Goal: Use online tool/utility: Use online tool/utility

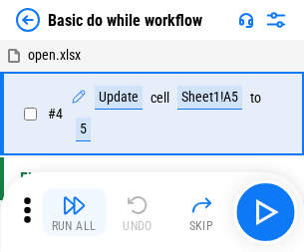
click at [74, 212] on img "button" at bounding box center [74, 205] width 24 height 24
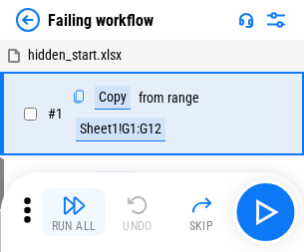
click at [74, 212] on img "button" at bounding box center [74, 205] width 24 height 24
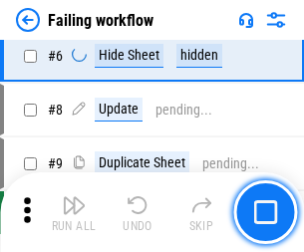
scroll to position [422, 0]
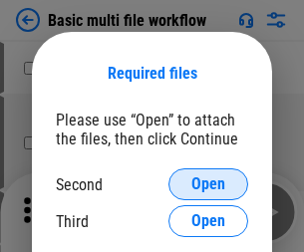
click at [208, 184] on span "Open" at bounding box center [208, 184] width 34 height 16
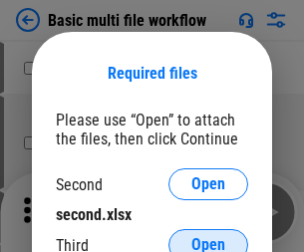
click at [208, 237] on span "Open" at bounding box center [208, 245] width 34 height 16
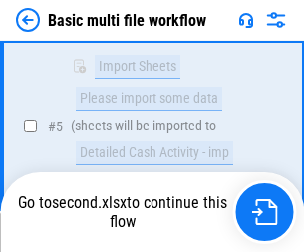
scroll to position [693, 0]
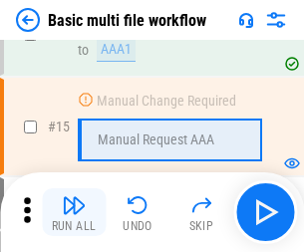
click at [74, 212] on img "button" at bounding box center [74, 205] width 24 height 24
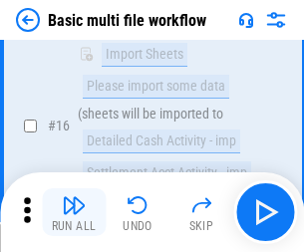
click at [74, 212] on img "button" at bounding box center [74, 205] width 24 height 24
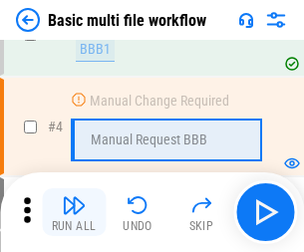
click at [74, 212] on img "button" at bounding box center [74, 205] width 24 height 24
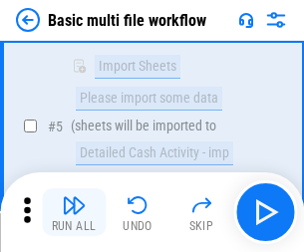
click at [74, 212] on img "button" at bounding box center [74, 205] width 24 height 24
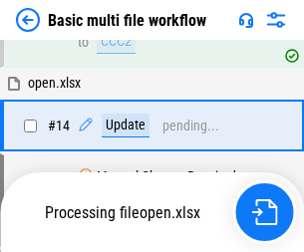
scroll to position [1184, 0]
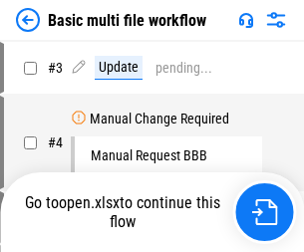
scroll to position [81, 0]
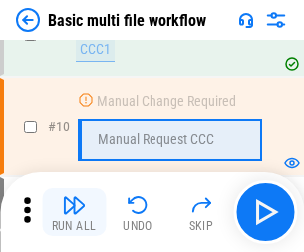
click at [74, 212] on img "button" at bounding box center [74, 205] width 24 height 24
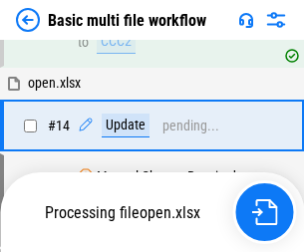
scroll to position [1041, 0]
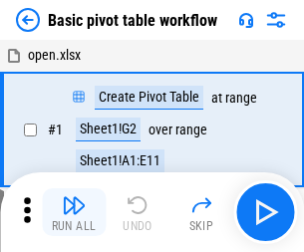
click at [74, 212] on img "button" at bounding box center [74, 205] width 24 height 24
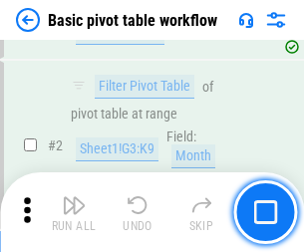
scroll to position [477, 0]
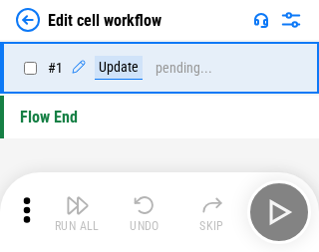
click at [74, 212] on img "button" at bounding box center [78, 205] width 24 height 24
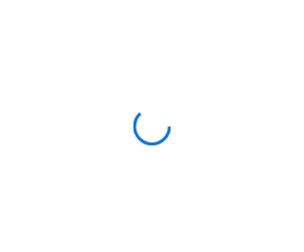
scroll to position [7, 0]
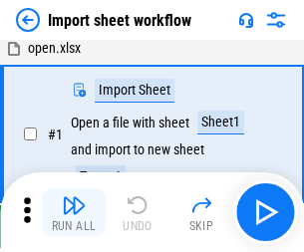
click at [74, 212] on img "button" at bounding box center [74, 205] width 24 height 24
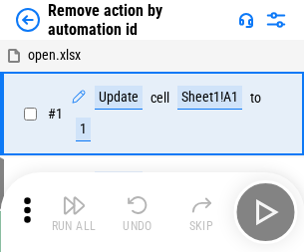
click at [74, 212] on img "button" at bounding box center [74, 205] width 24 height 24
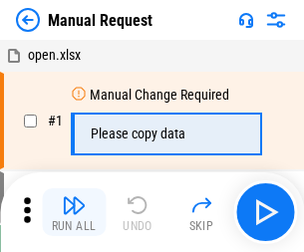
click at [74, 212] on img "button" at bounding box center [74, 205] width 24 height 24
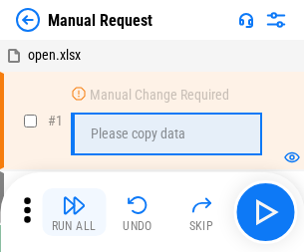
click at [74, 212] on img "button" at bounding box center [74, 205] width 24 height 24
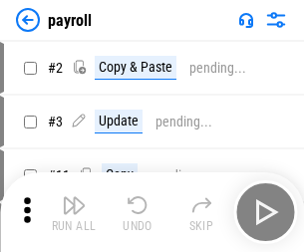
click at [74, 212] on img "button" at bounding box center [74, 205] width 24 height 24
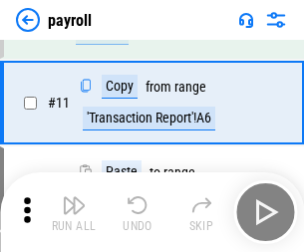
scroll to position [144, 0]
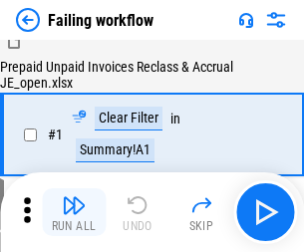
click at [74, 212] on img "button" at bounding box center [74, 205] width 24 height 24
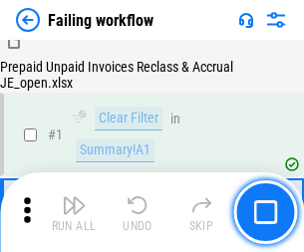
scroll to position [321, 0]
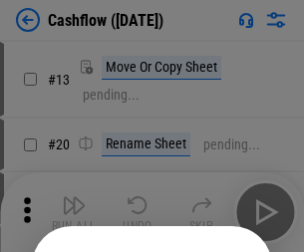
scroll to position [194, 0]
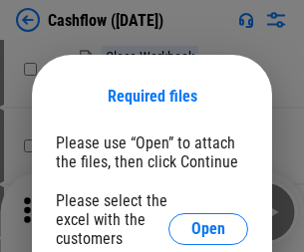
scroll to position [217, 0]
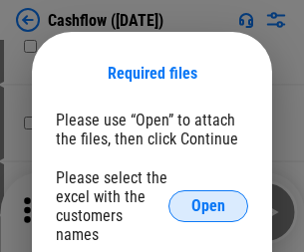
click at [208, 198] on span "Open" at bounding box center [208, 206] width 34 height 16
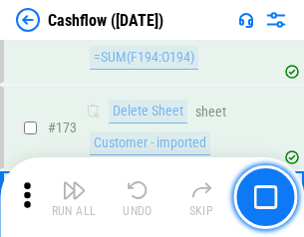
scroll to position [2107, 0]
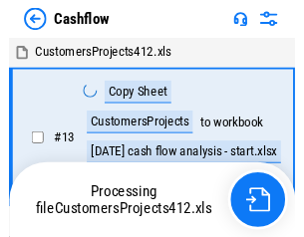
scroll to position [23, 0]
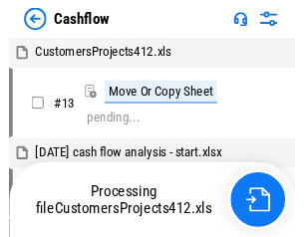
scroll to position [23, 0]
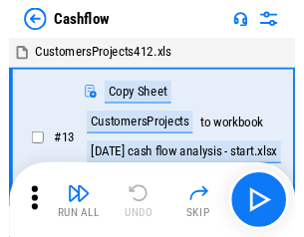
scroll to position [23, 0]
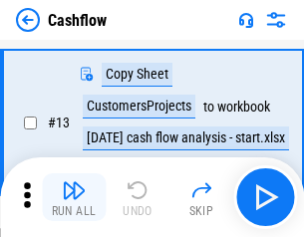
click at [74, 197] on img "button" at bounding box center [74, 190] width 24 height 24
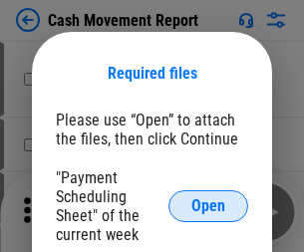
click at [208, 206] on span "Open" at bounding box center [208, 206] width 34 height 16
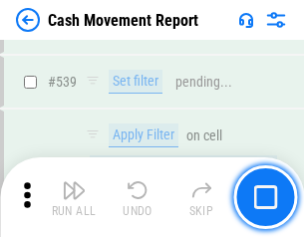
scroll to position [8834, 0]
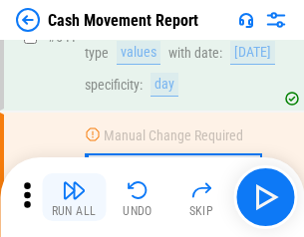
click at [74, 197] on img "button" at bounding box center [74, 190] width 24 height 24
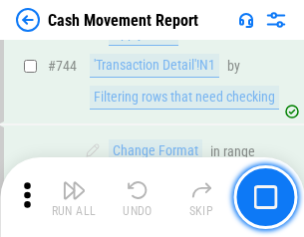
scroll to position [10601, 0]
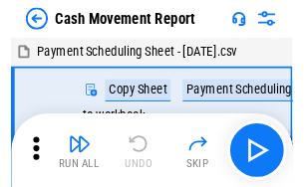
scroll to position [36, 0]
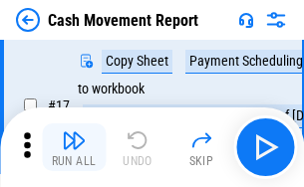
click at [74, 147] on img "button" at bounding box center [74, 140] width 24 height 24
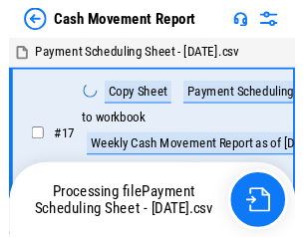
scroll to position [11, 0]
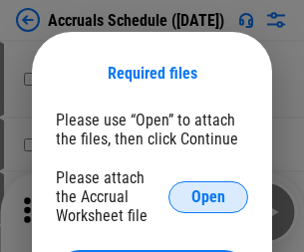
click at [208, 196] on span "Open" at bounding box center [208, 197] width 34 height 16
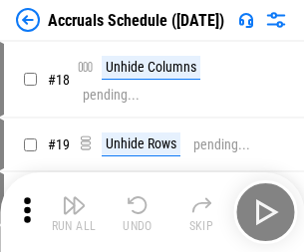
scroll to position [191, 0]
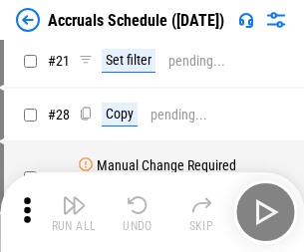
click at [74, 212] on img "button" at bounding box center [74, 205] width 24 height 24
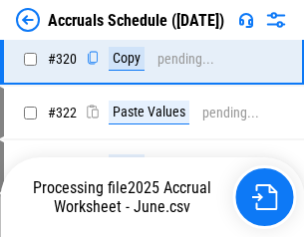
scroll to position [3703, 0]
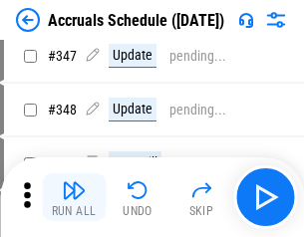
click at [74, 197] on img "button" at bounding box center [74, 190] width 24 height 24
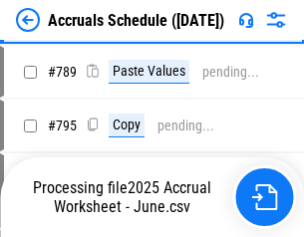
scroll to position [8362, 0]
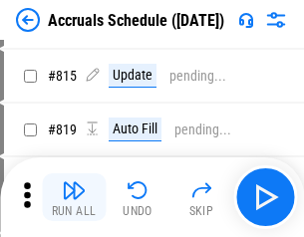
click at [74, 197] on img "button" at bounding box center [74, 190] width 24 height 24
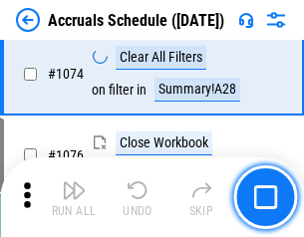
scroll to position [11922, 0]
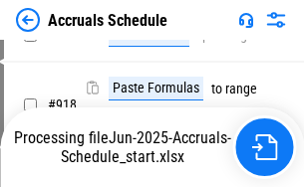
scroll to position [10437, 0]
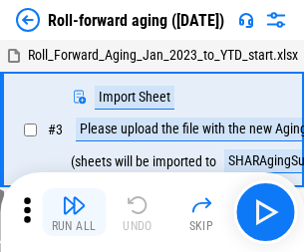
click at [74, 197] on img "button" at bounding box center [74, 205] width 24 height 24
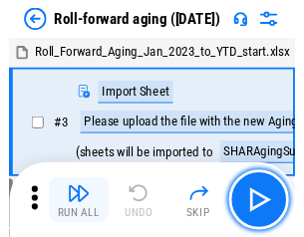
scroll to position [3, 0]
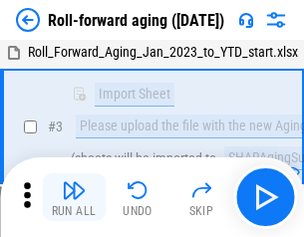
click at [74, 197] on img "button" at bounding box center [74, 190] width 24 height 24
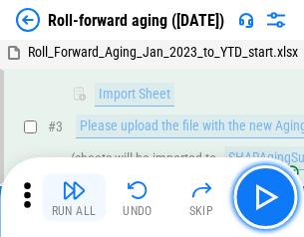
scroll to position [128, 0]
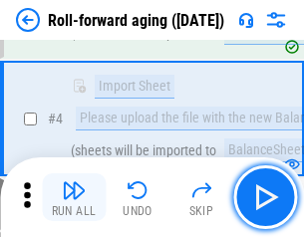
click at [74, 197] on img "button" at bounding box center [74, 190] width 24 height 24
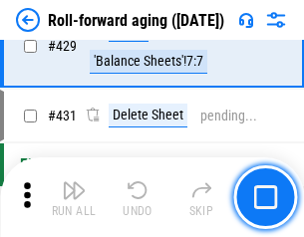
scroll to position [6903, 0]
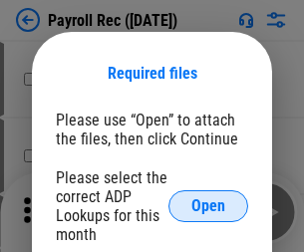
click at [208, 206] on span "Open" at bounding box center [208, 206] width 34 height 16
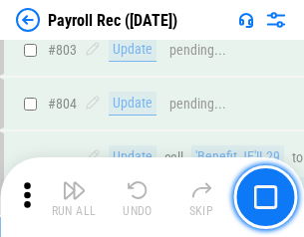
scroll to position [12647, 0]
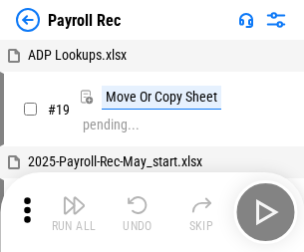
click at [74, 212] on img "button" at bounding box center [74, 205] width 24 height 24
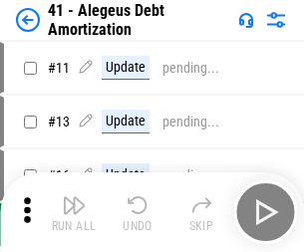
click at [74, 212] on img "button" at bounding box center [74, 205] width 24 height 24
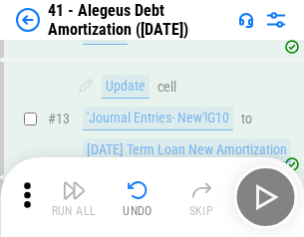
scroll to position [246, 0]
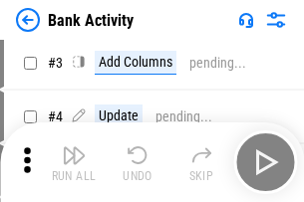
click at [74, 162] on img "button" at bounding box center [74, 155] width 24 height 24
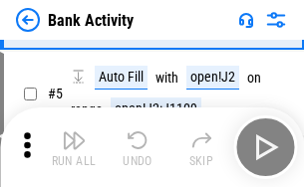
scroll to position [106, 0]
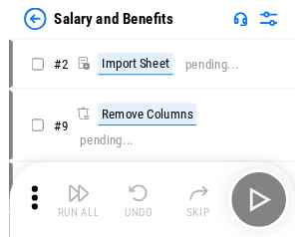
scroll to position [27, 0]
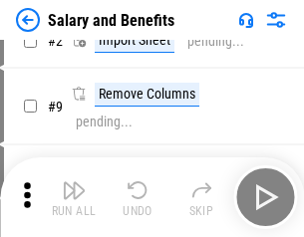
click at [74, 197] on img "button" at bounding box center [74, 190] width 24 height 24
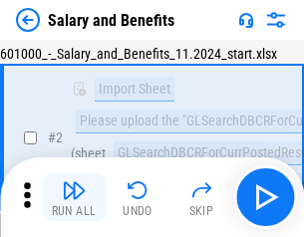
click at [74, 197] on img "button" at bounding box center [74, 190] width 24 height 24
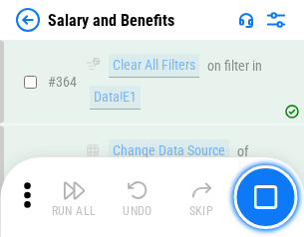
scroll to position [9374, 0]
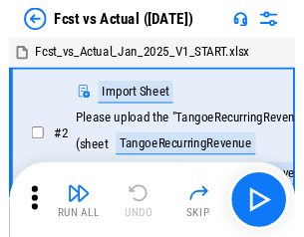
scroll to position [26, 0]
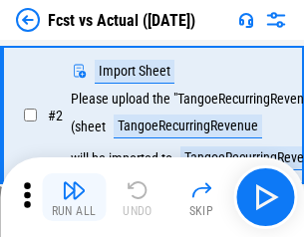
click at [74, 197] on img "button" at bounding box center [74, 190] width 24 height 24
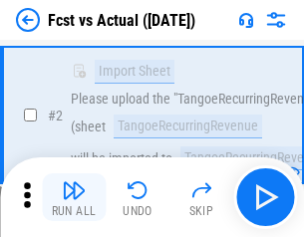
click at [74, 197] on img "button" at bounding box center [74, 190] width 24 height 24
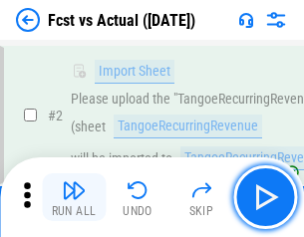
scroll to position [186, 0]
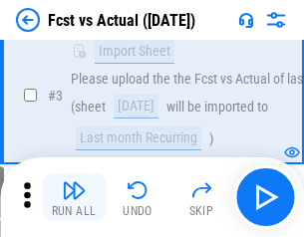
click at [74, 197] on img "button" at bounding box center [74, 190] width 24 height 24
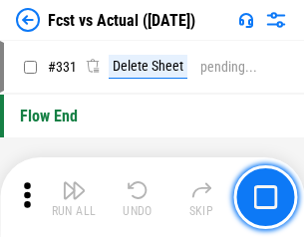
scroll to position [9528, 0]
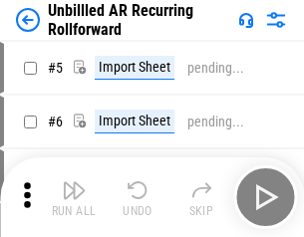
scroll to position [43, 0]
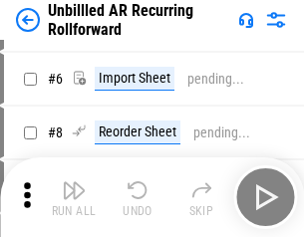
click at [74, 197] on img "button" at bounding box center [74, 190] width 24 height 24
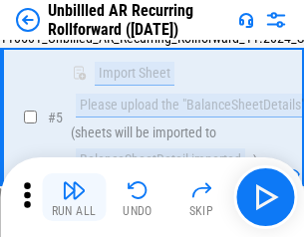
click at [74, 197] on img "button" at bounding box center [74, 190] width 24 height 24
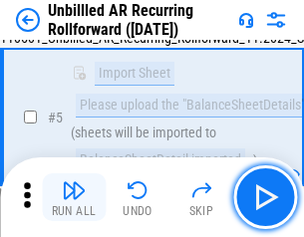
scroll to position [187, 0]
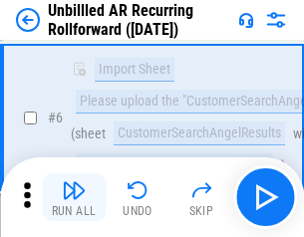
click at [74, 197] on img "button" at bounding box center [74, 190] width 24 height 24
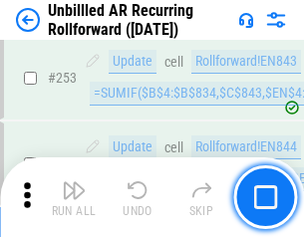
scroll to position [6761, 0]
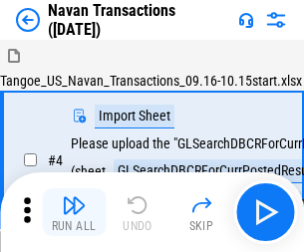
click at [74, 197] on img "button" at bounding box center [74, 205] width 24 height 24
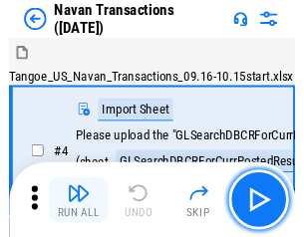
scroll to position [32, 0]
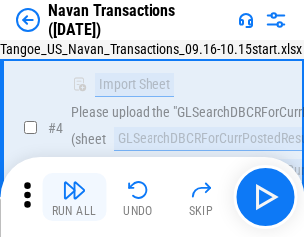
click at [74, 197] on img "button" at bounding box center [74, 190] width 24 height 24
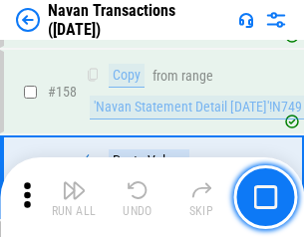
scroll to position [6454, 0]
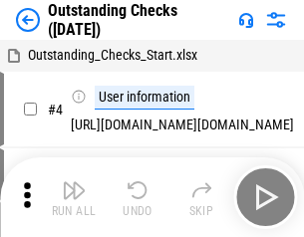
click at [74, 197] on img "button" at bounding box center [74, 190] width 24 height 24
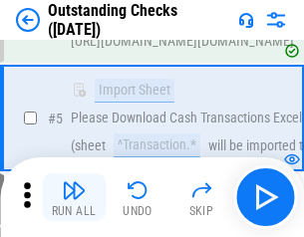
click at [74, 197] on img "button" at bounding box center [74, 190] width 24 height 24
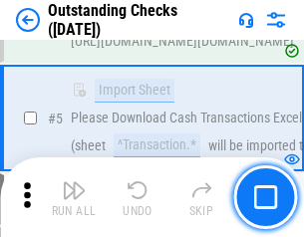
scroll to position [208, 0]
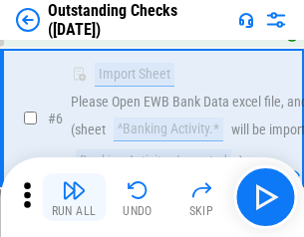
click at [74, 197] on img "button" at bounding box center [74, 190] width 24 height 24
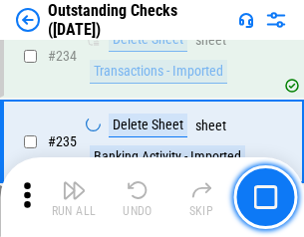
scroll to position [6045, 0]
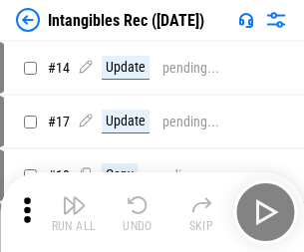
click at [74, 212] on img "button" at bounding box center [74, 205] width 24 height 24
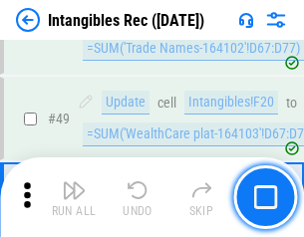
scroll to position [775, 0]
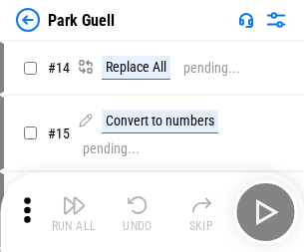
click at [74, 197] on img "button" at bounding box center [74, 205] width 24 height 24
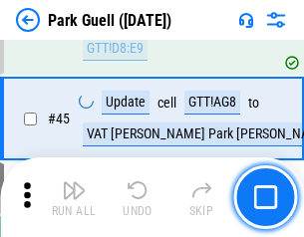
scroll to position [2489, 0]
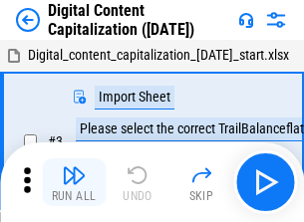
click at [74, 167] on img "button" at bounding box center [74, 175] width 24 height 24
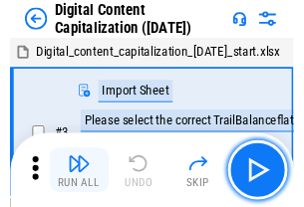
scroll to position [58, 0]
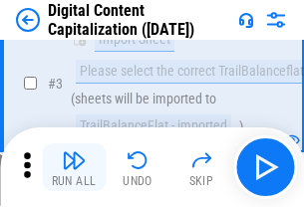
click at [74, 167] on img "button" at bounding box center [74, 160] width 24 height 24
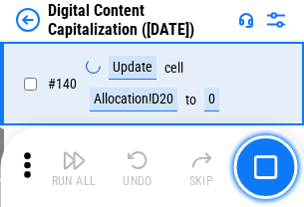
scroll to position [2111, 0]
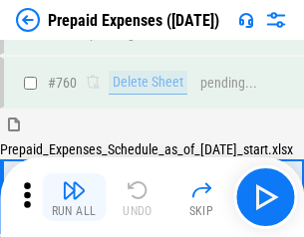
click at [74, 197] on img "button" at bounding box center [74, 190] width 24 height 24
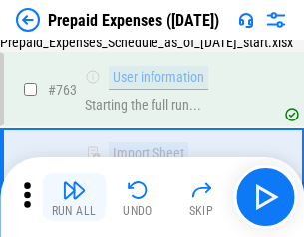
click at [74, 197] on img "button" at bounding box center [74, 190] width 24 height 24
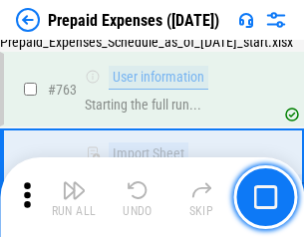
scroll to position [5635, 0]
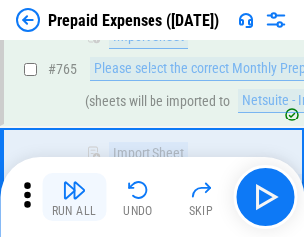
click at [74, 197] on img "button" at bounding box center [74, 190] width 24 height 24
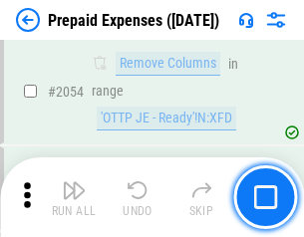
scroll to position [20807, 0]
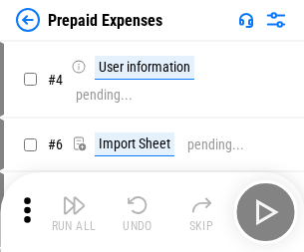
click at [74, 212] on img "button" at bounding box center [74, 205] width 24 height 24
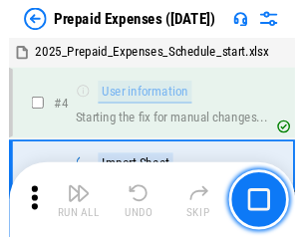
scroll to position [88, 0]
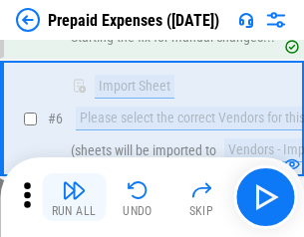
click at [74, 197] on img "button" at bounding box center [74, 190] width 24 height 24
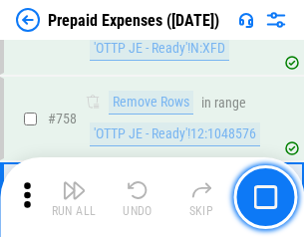
scroll to position [7093, 0]
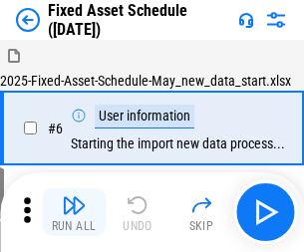
click at [74, 212] on img "button" at bounding box center [74, 205] width 24 height 24
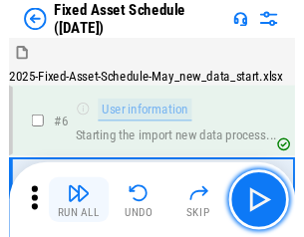
scroll to position [107, 0]
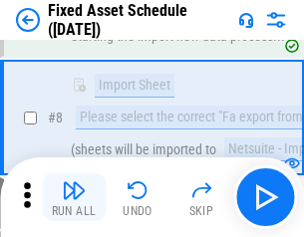
click at [74, 197] on img "button" at bounding box center [74, 190] width 24 height 24
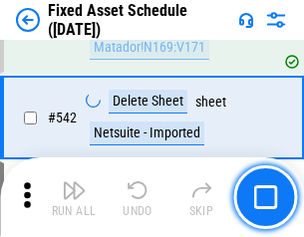
scroll to position [7097, 0]
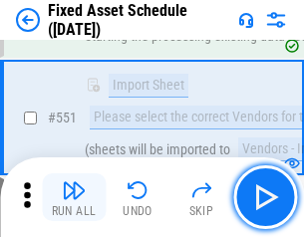
click at [74, 197] on img "button" at bounding box center [74, 190] width 24 height 24
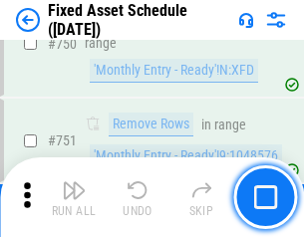
scroll to position [9704, 0]
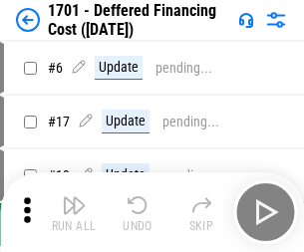
click at [74, 212] on img "button" at bounding box center [74, 205] width 24 height 24
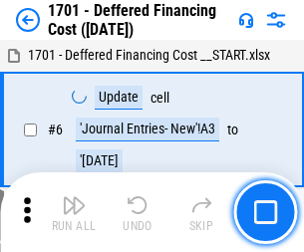
scroll to position [239, 0]
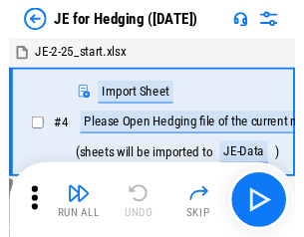
scroll to position [3, 0]
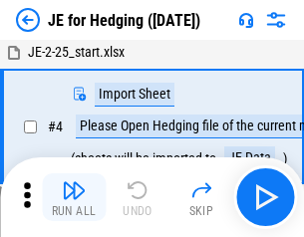
click at [74, 197] on img "button" at bounding box center [74, 190] width 24 height 24
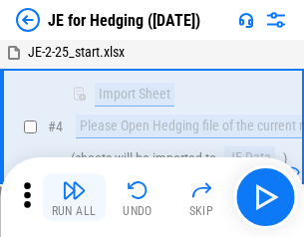
click at [74, 197] on img "button" at bounding box center [74, 190] width 24 height 24
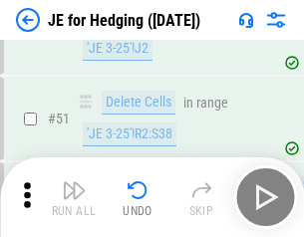
scroll to position [1289, 0]
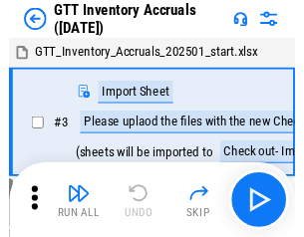
scroll to position [3, 0]
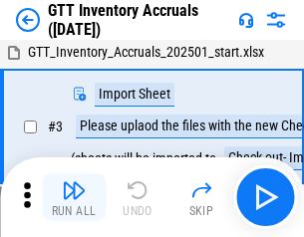
click at [74, 197] on img "button" at bounding box center [74, 190] width 24 height 24
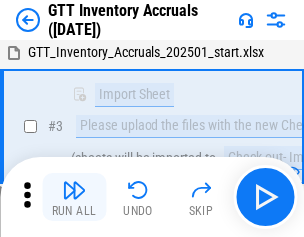
click at [74, 197] on img "button" at bounding box center [74, 190] width 24 height 24
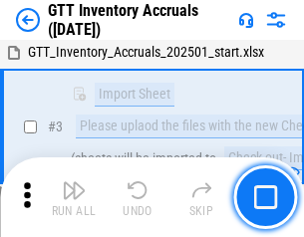
scroll to position [128, 0]
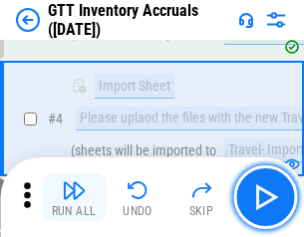
click at [74, 197] on img "button" at bounding box center [74, 190] width 24 height 24
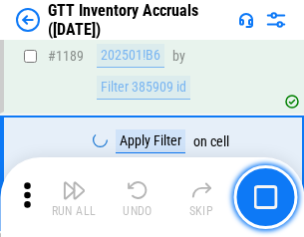
scroll to position [16255, 0]
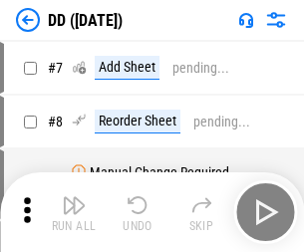
click at [74, 212] on img "button" at bounding box center [74, 205] width 24 height 24
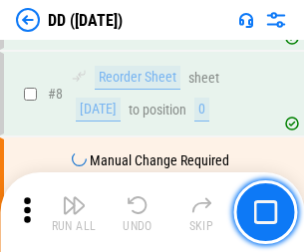
scroll to position [192, 0]
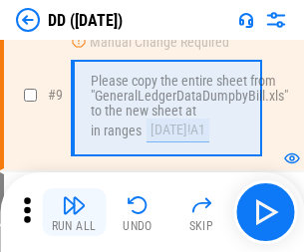
click at [74, 212] on img "button" at bounding box center [74, 205] width 24 height 24
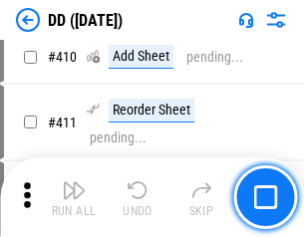
scroll to position [8906, 0]
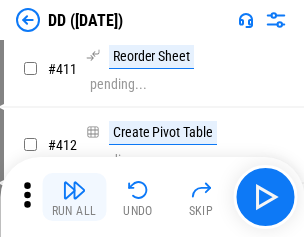
click at [74, 197] on img "button" at bounding box center [74, 190] width 24 height 24
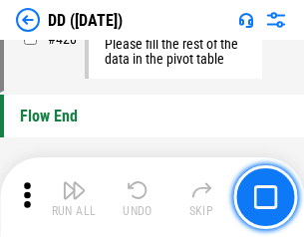
scroll to position [9527, 0]
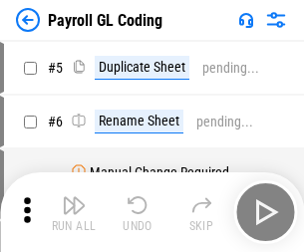
click at [74, 212] on img "button" at bounding box center [74, 205] width 24 height 24
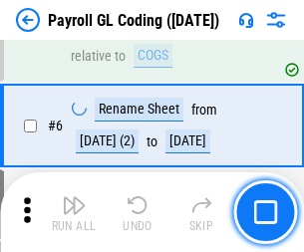
scroll to position [239, 0]
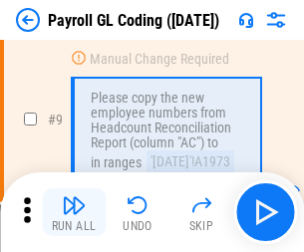
click at [74, 212] on img "button" at bounding box center [74, 205] width 24 height 24
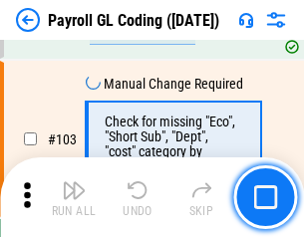
scroll to position [4670, 0]
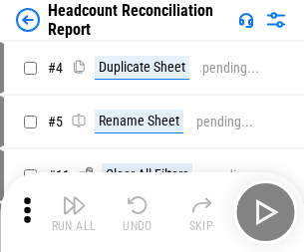
click at [74, 212] on img "button" at bounding box center [74, 205] width 24 height 24
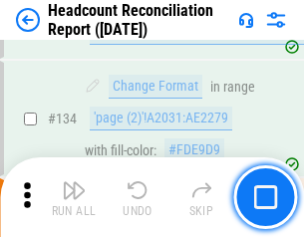
scroll to position [2393, 0]
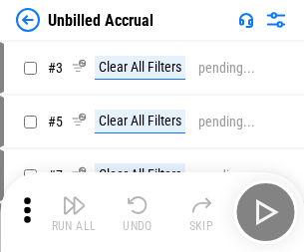
click at [74, 212] on img "button" at bounding box center [74, 205] width 24 height 24
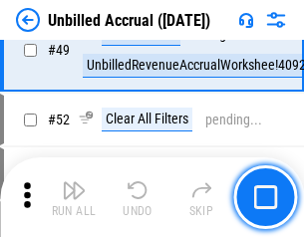
scroll to position [1806, 0]
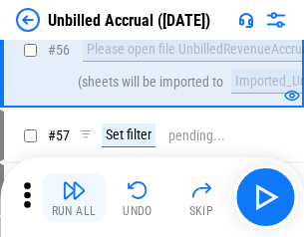
click at [74, 197] on img "button" at bounding box center [74, 190] width 24 height 24
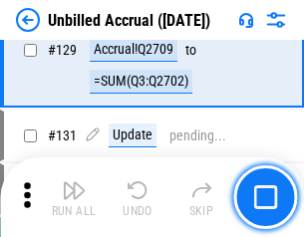
scroll to position [5929, 0]
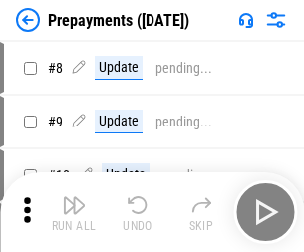
click at [74, 212] on img "button" at bounding box center [74, 205] width 24 height 24
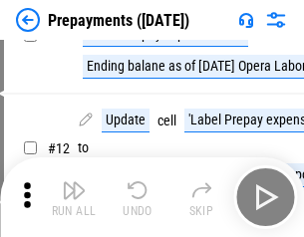
scroll to position [124, 0]
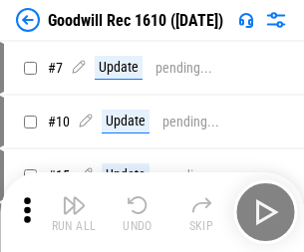
click at [74, 212] on img "button" at bounding box center [74, 205] width 24 height 24
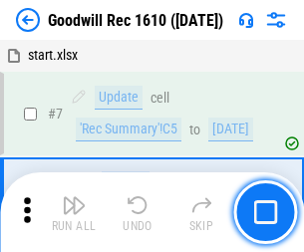
scroll to position [340, 0]
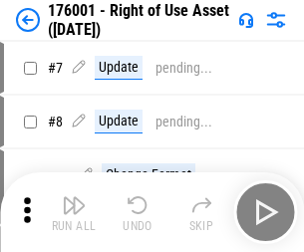
click at [74, 212] on img "button" at bounding box center [74, 205] width 24 height 24
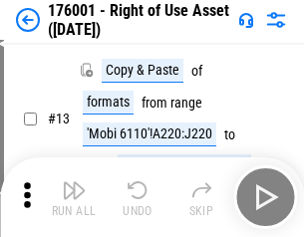
scroll to position [128, 0]
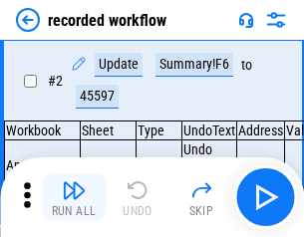
click at [74, 197] on img "button" at bounding box center [74, 190] width 24 height 24
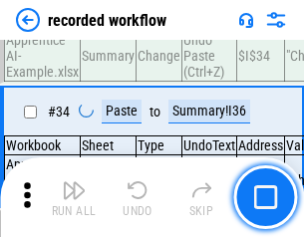
scroll to position [6222, 0]
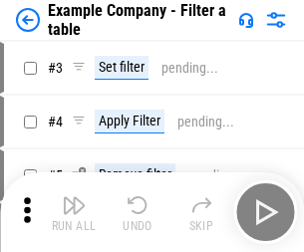
click at [74, 212] on img "button" at bounding box center [74, 205] width 24 height 24
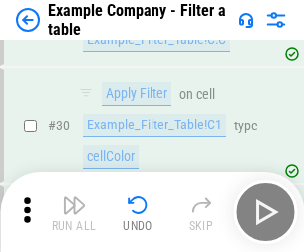
scroll to position [1821, 0]
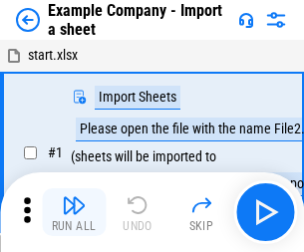
click at [74, 197] on img "button" at bounding box center [74, 205] width 24 height 24
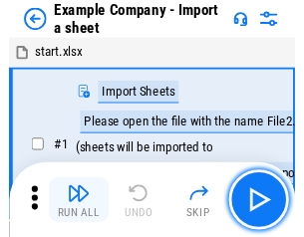
scroll to position [31, 0]
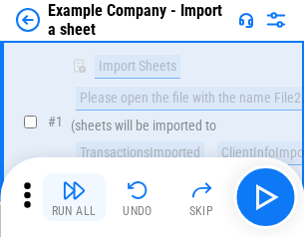
click at [74, 197] on img "button" at bounding box center [74, 190] width 24 height 24
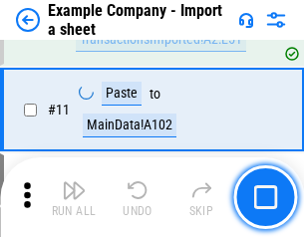
scroll to position [440, 0]
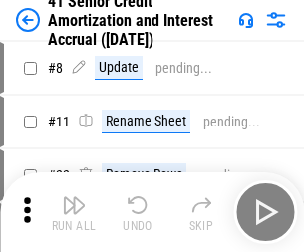
click at [74, 197] on img "button" at bounding box center [74, 205] width 24 height 24
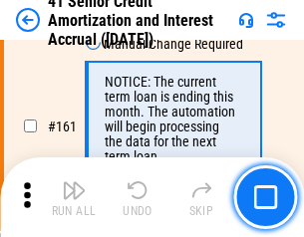
click at [74, 197] on img "button" at bounding box center [74, 190] width 24 height 24
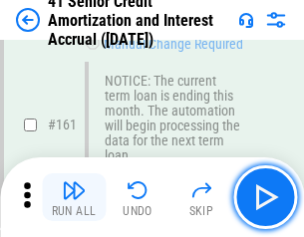
scroll to position [2129, 0]
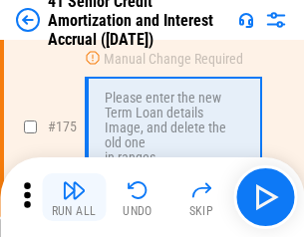
click at [74, 197] on img "button" at bounding box center [74, 190] width 24 height 24
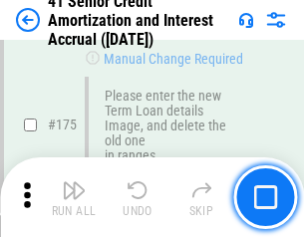
scroll to position [2331, 0]
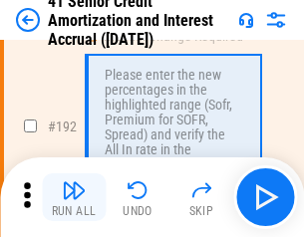
click at [74, 197] on img "button" at bounding box center [74, 190] width 24 height 24
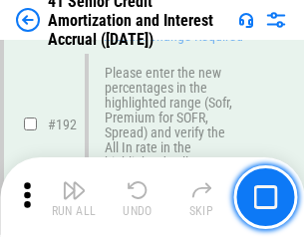
scroll to position [2540, 0]
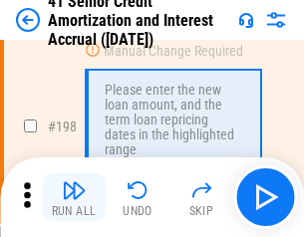
click at [74, 197] on img "button" at bounding box center [74, 190] width 24 height 24
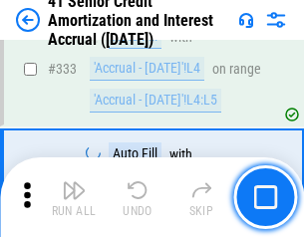
scroll to position [5085, 0]
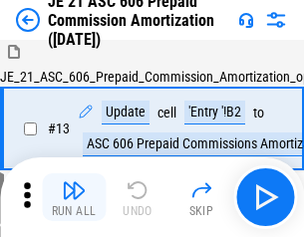
click at [74, 197] on img "button" at bounding box center [74, 190] width 24 height 24
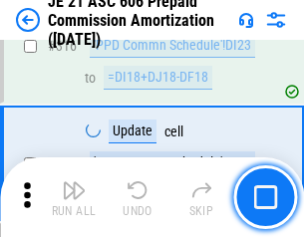
scroll to position [3717, 0]
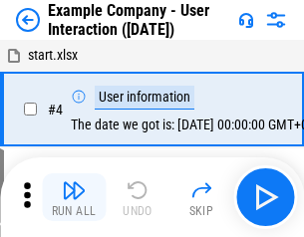
click at [74, 197] on img "button" at bounding box center [74, 190] width 24 height 24
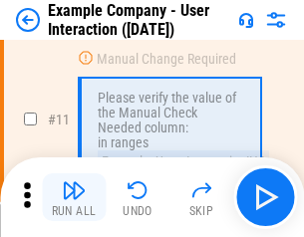
click at [74, 197] on img "button" at bounding box center [74, 190] width 24 height 24
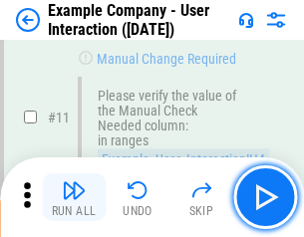
scroll to position [431, 0]
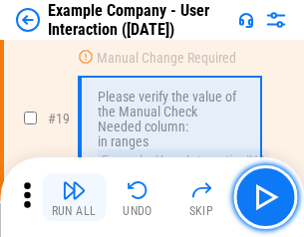
click at [74, 197] on img "button" at bounding box center [74, 190] width 24 height 24
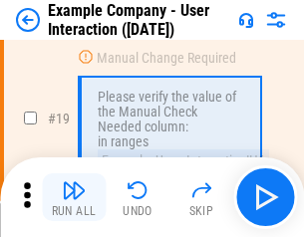
click at [74, 197] on img "button" at bounding box center [74, 190] width 24 height 24
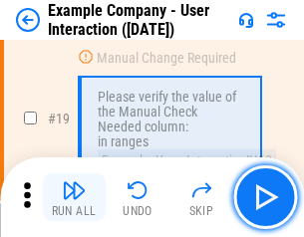
click at [74, 197] on img "button" at bounding box center [74, 190] width 24 height 24
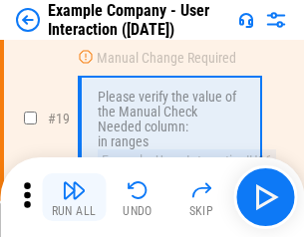
click at [74, 197] on img "button" at bounding box center [74, 190] width 24 height 24
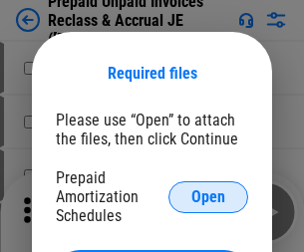
click at [208, 196] on span "Open" at bounding box center [208, 197] width 34 height 16
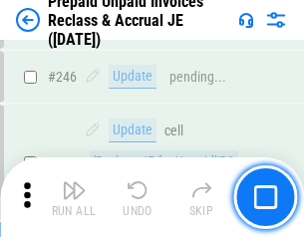
scroll to position [2687, 0]
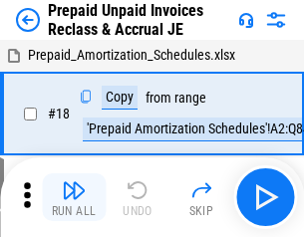
click at [74, 197] on img "button" at bounding box center [74, 190] width 24 height 24
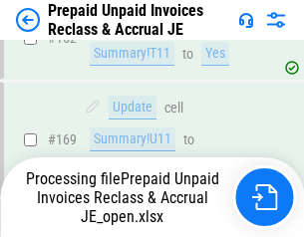
scroll to position [2687, 0]
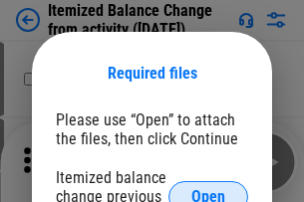
click at [208, 189] on span "Open" at bounding box center [208, 197] width 34 height 16
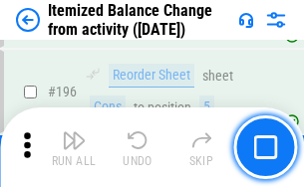
scroll to position [3831, 0]
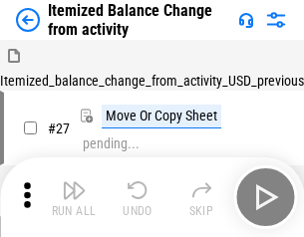
scroll to position [31, 0]
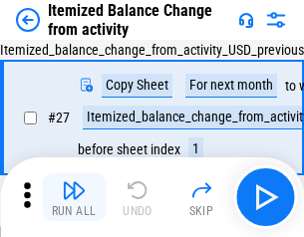
click at [74, 197] on img "button" at bounding box center [74, 190] width 24 height 24
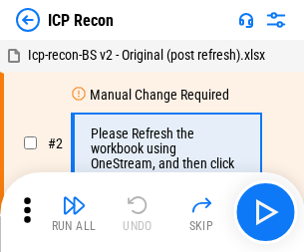
scroll to position [9, 0]
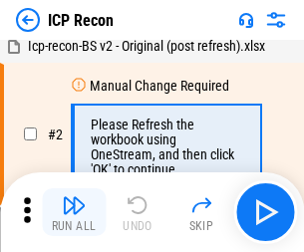
click at [74, 212] on img "button" at bounding box center [74, 205] width 24 height 24
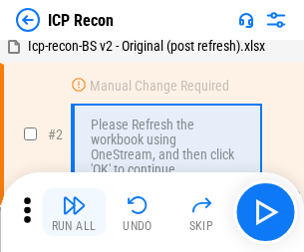
click at [74, 212] on img "button" at bounding box center [74, 205] width 24 height 24
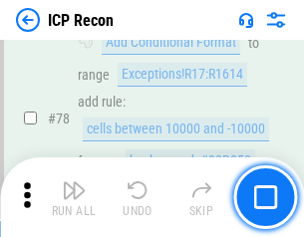
scroll to position [1951, 0]
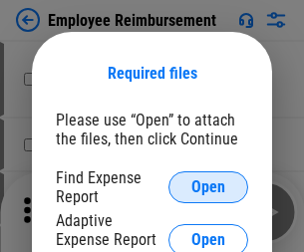
click at [208, 187] on span "Open" at bounding box center [208, 187] width 34 height 16
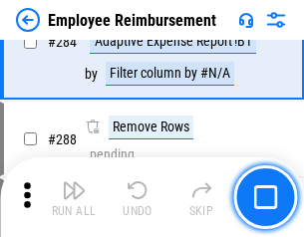
scroll to position [5411, 0]
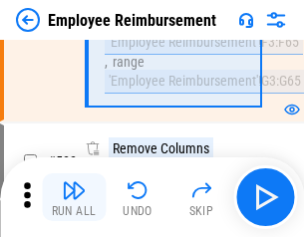
click at [74, 197] on img "button" at bounding box center [74, 190] width 24 height 24
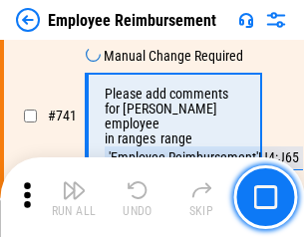
scroll to position [13965, 0]
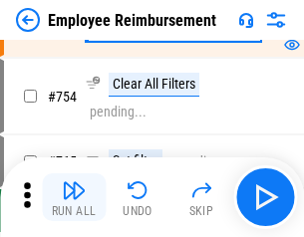
click at [74, 197] on img "button" at bounding box center [74, 190] width 24 height 24
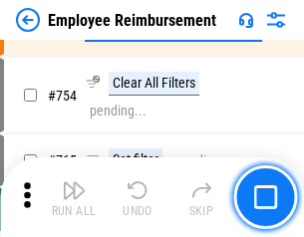
click at [74, 197] on img "button" at bounding box center [74, 190] width 24 height 24
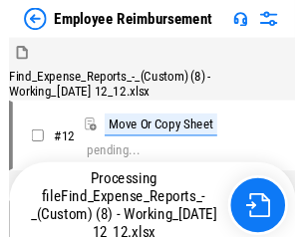
scroll to position [68, 0]
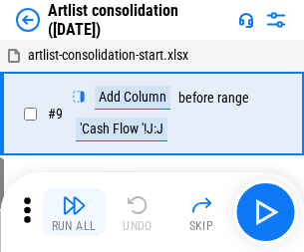
click at [74, 212] on img "button" at bounding box center [74, 205] width 24 height 24
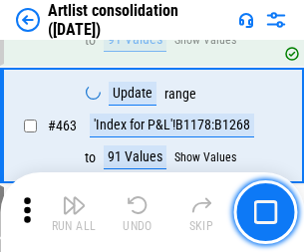
scroll to position [8716, 0]
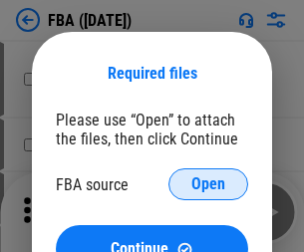
click at [208, 184] on span "Open" at bounding box center [208, 184] width 34 height 16
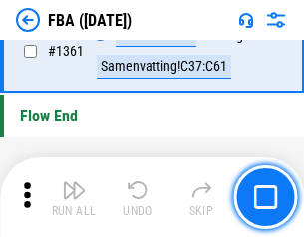
scroll to position [21377, 0]
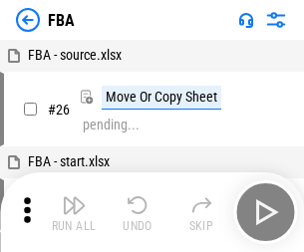
scroll to position [20, 0]
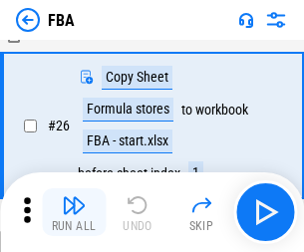
click at [74, 212] on img "button" at bounding box center [74, 205] width 24 height 24
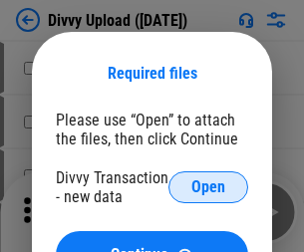
click at [208, 187] on span "Open" at bounding box center [208, 187] width 34 height 16
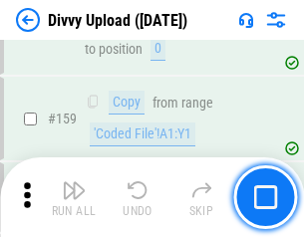
scroll to position [2061, 0]
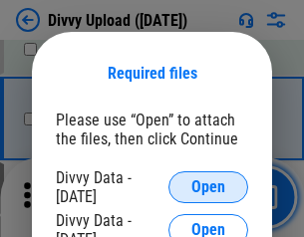
click at [208, 187] on span "Open" at bounding box center [208, 187] width 34 height 16
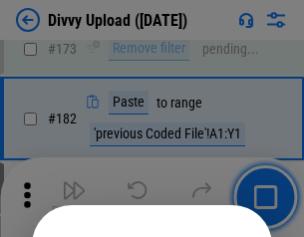
scroll to position [2234, 0]
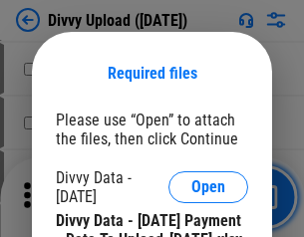
scroll to position [3381, 0]
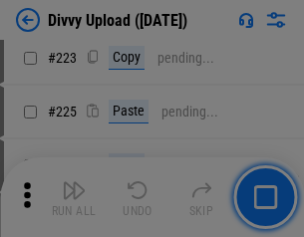
scroll to position [3972, 0]
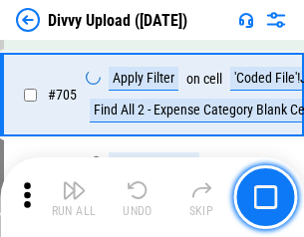
scroll to position [13617, 0]
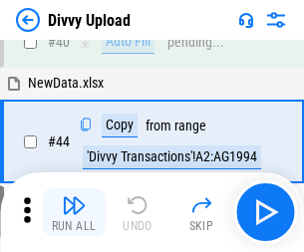
click at [74, 212] on img "button" at bounding box center [74, 205] width 24 height 24
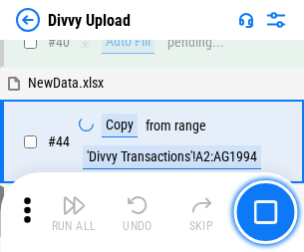
scroll to position [219, 0]
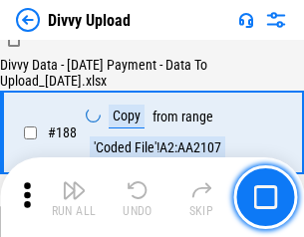
scroll to position [2343, 0]
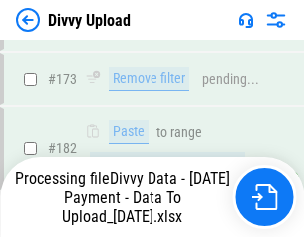
scroll to position [2228, 0]
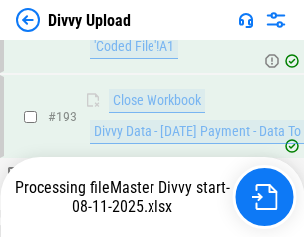
scroll to position [2782, 0]
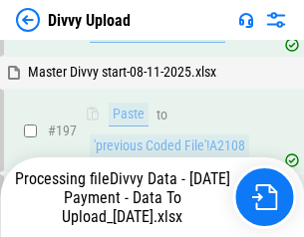
scroll to position [3105, 0]
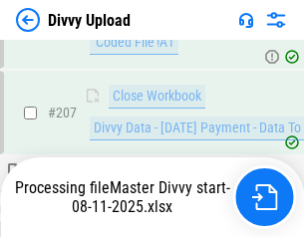
scroll to position [3660, 0]
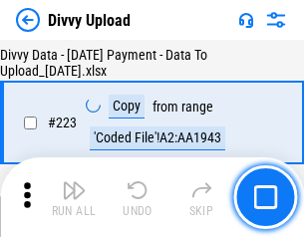
scroll to position [4538, 0]
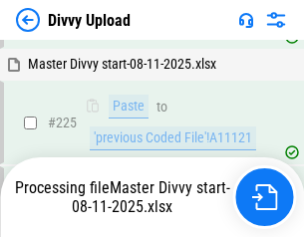
scroll to position [4725, 0]
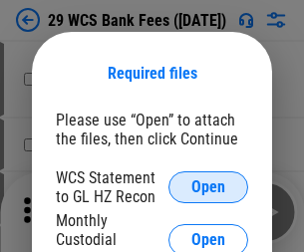
click at [208, 187] on span "Open" at bounding box center [208, 187] width 34 height 16
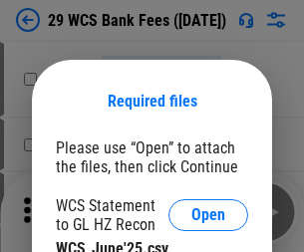
scroll to position [28, 0]
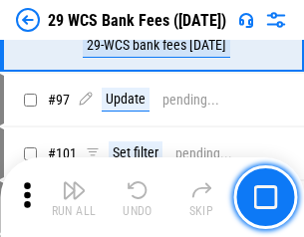
scroll to position [1940, 0]
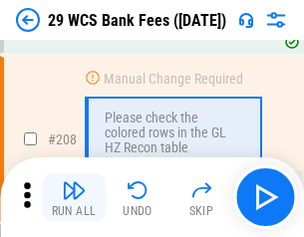
click at [74, 197] on img "button" at bounding box center [74, 190] width 24 height 24
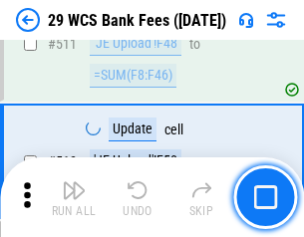
scroll to position [10015, 0]
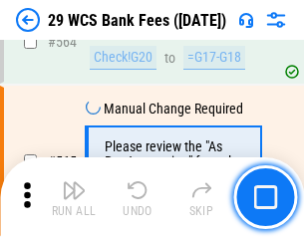
click at [74, 197] on img "button" at bounding box center [74, 190] width 24 height 24
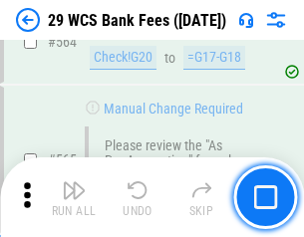
scroll to position [10765, 0]
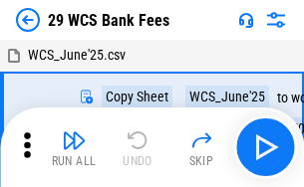
scroll to position [36, 0]
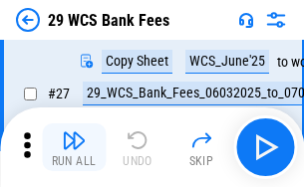
click at [74, 147] on img "button" at bounding box center [74, 140] width 24 height 24
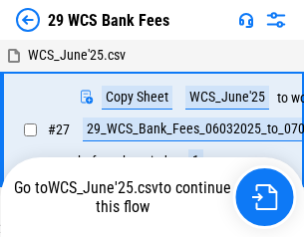
scroll to position [11, 0]
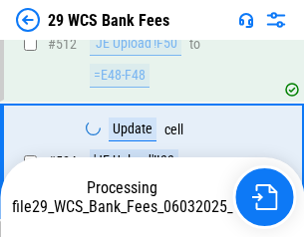
scroll to position [10305, 0]
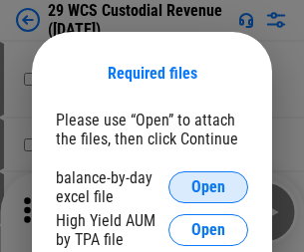
click at [208, 187] on span "Open" at bounding box center [208, 187] width 34 height 16
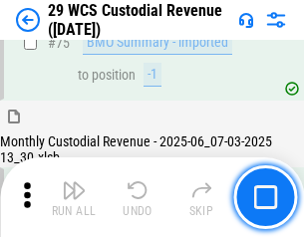
scroll to position [2079, 0]
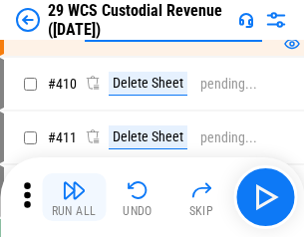
click at [74, 197] on img "button" at bounding box center [74, 190] width 24 height 24
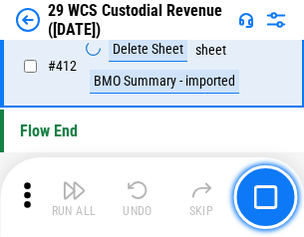
scroll to position [9506, 0]
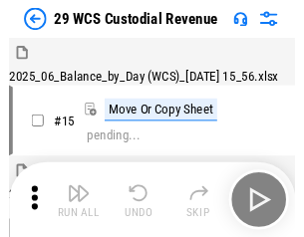
scroll to position [48, 0]
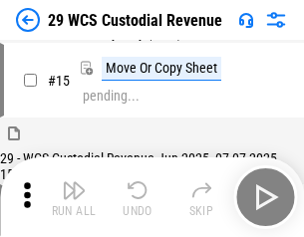
click at [74, 197] on img "button" at bounding box center [74, 190] width 24 height 24
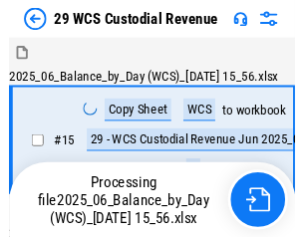
scroll to position [48, 0]
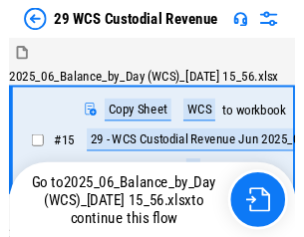
scroll to position [37, 0]
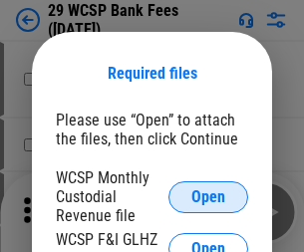
click at [208, 196] on span "Open" at bounding box center [208, 197] width 34 height 16
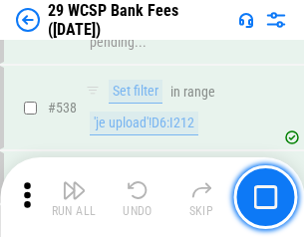
scroll to position [7648, 0]
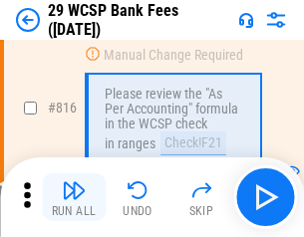
click at [74, 197] on img "button" at bounding box center [74, 190] width 24 height 24
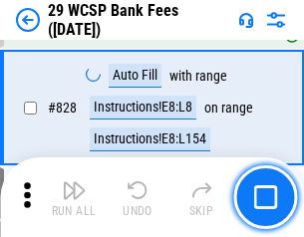
scroll to position [12630, 0]
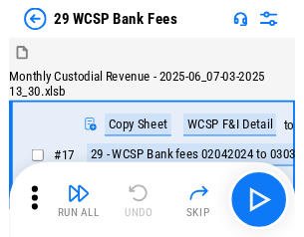
scroll to position [48, 0]
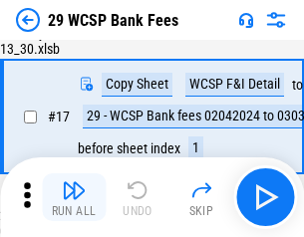
click at [74, 197] on img "button" at bounding box center [74, 190] width 24 height 24
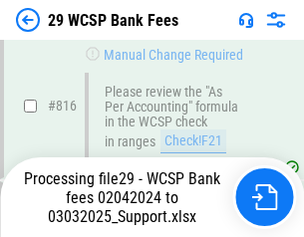
scroll to position [12239, 0]
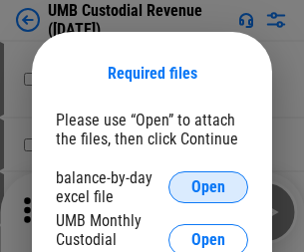
click at [208, 187] on span "Open" at bounding box center [208, 187] width 34 height 16
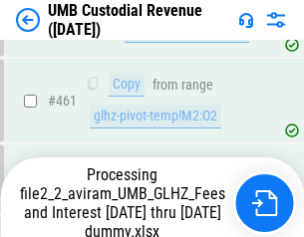
scroll to position [7890, 0]
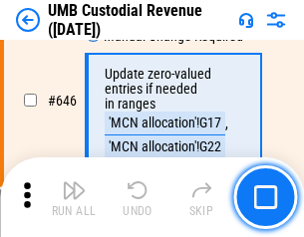
click at [74, 197] on img "button" at bounding box center [74, 190] width 24 height 24
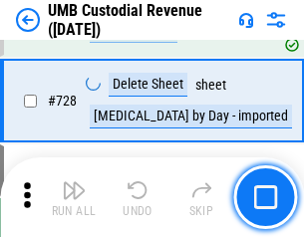
scroll to position [12279, 0]
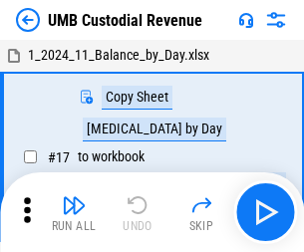
scroll to position [15, 0]
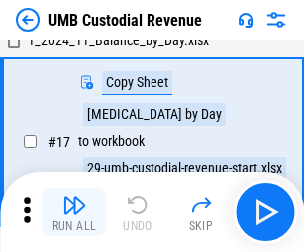
click at [74, 212] on img "button" at bounding box center [74, 205] width 24 height 24
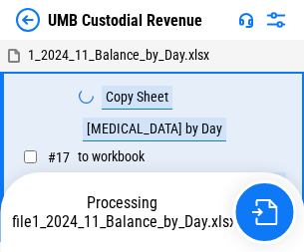
scroll to position [15, 0]
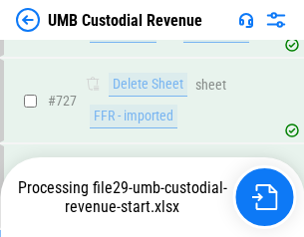
scroll to position [12233, 0]
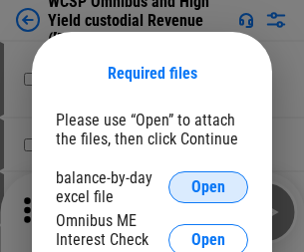
click at [208, 187] on span "Open" at bounding box center [208, 187] width 34 height 16
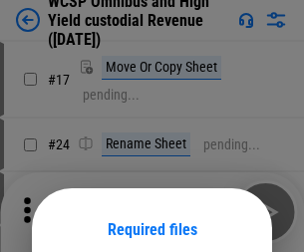
scroll to position [156, 0]
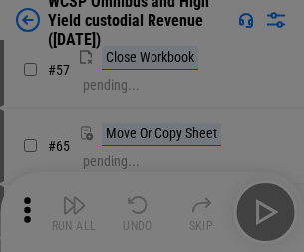
scroll to position [868, 0]
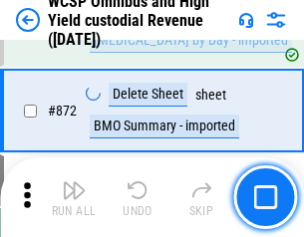
scroll to position [16847, 0]
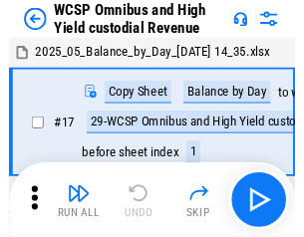
scroll to position [11, 0]
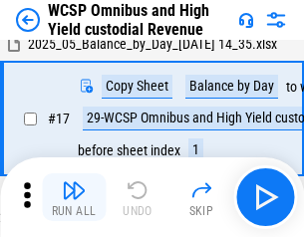
click at [74, 197] on img "button" at bounding box center [74, 190] width 24 height 24
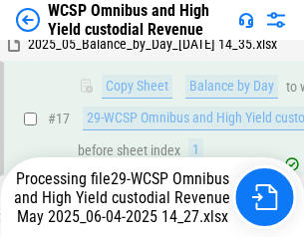
scroll to position [414, 0]
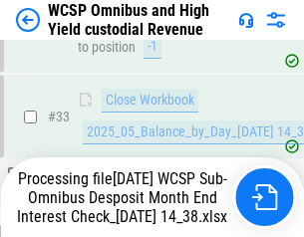
scroll to position [985, 0]
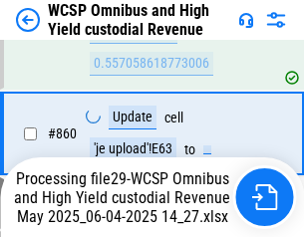
scroll to position [16801, 0]
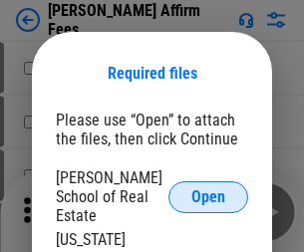
click at [208, 189] on span "Open" at bounding box center [208, 197] width 34 height 16
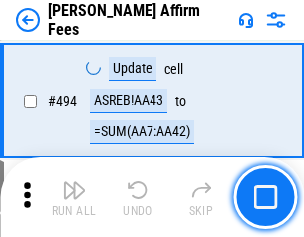
scroll to position [5413, 0]
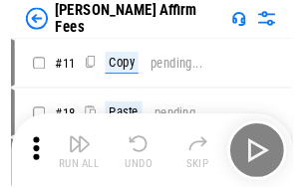
scroll to position [20, 0]
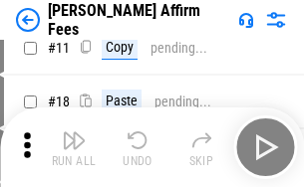
click at [74, 147] on img "button" at bounding box center [74, 140] width 24 height 24
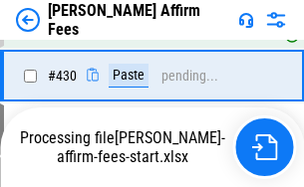
scroll to position [4432, 0]
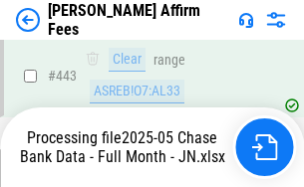
scroll to position [5250, 0]
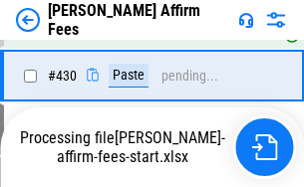
scroll to position [4518, 0]
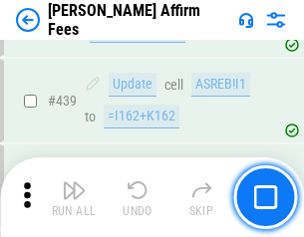
scroll to position [5196, 0]
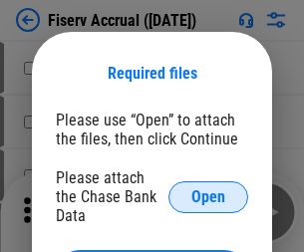
click at [208, 189] on span "Open" at bounding box center [208, 197] width 34 height 16
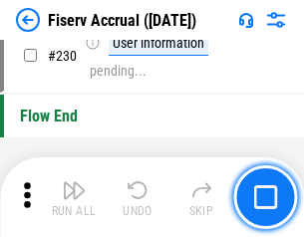
scroll to position [6307, 0]
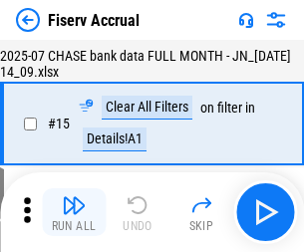
click at [74, 212] on img "button" at bounding box center [74, 205] width 24 height 24
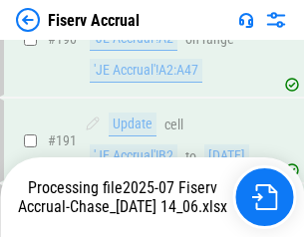
scroll to position [5233, 0]
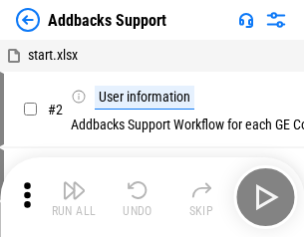
click at [74, 197] on img "button" at bounding box center [74, 190] width 24 height 24
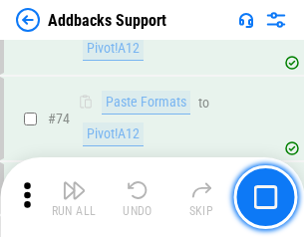
scroll to position [1449, 0]
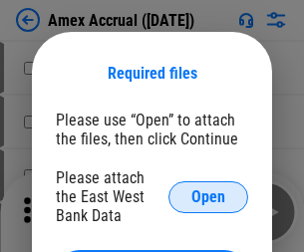
click at [208, 196] on span "Open" at bounding box center [208, 197] width 34 height 16
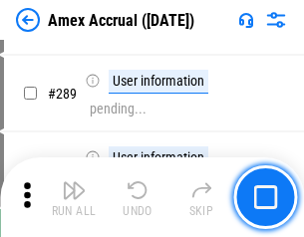
scroll to position [5450, 0]
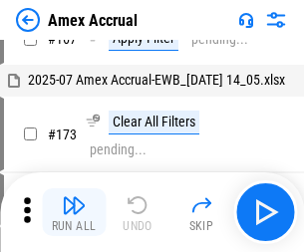
click at [74, 212] on img "button" at bounding box center [74, 205] width 24 height 24
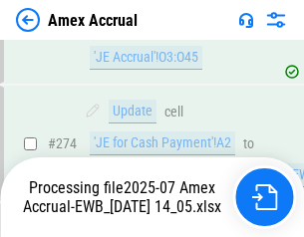
scroll to position [5932, 0]
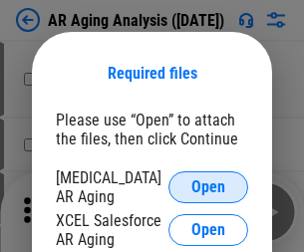
click at [208, 184] on span "Open" at bounding box center [208, 187] width 34 height 16
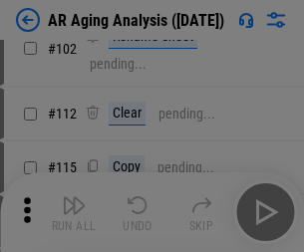
scroll to position [274, 0]
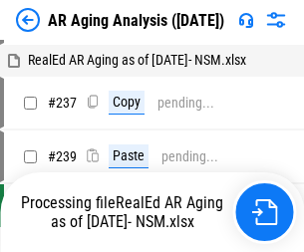
scroll to position [20, 0]
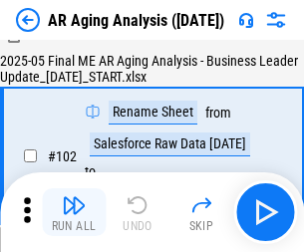
click at [74, 212] on img "button" at bounding box center [74, 205] width 24 height 24
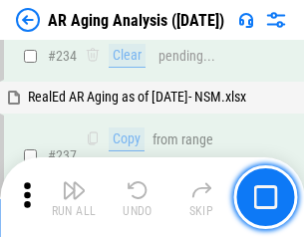
scroll to position [3085, 0]
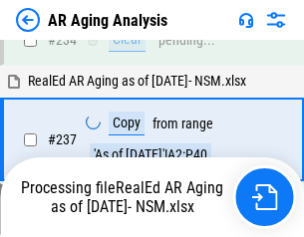
scroll to position [3063, 0]
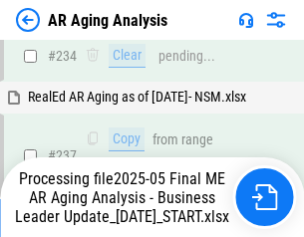
scroll to position [3063, 0]
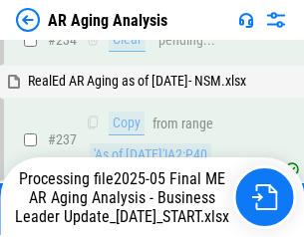
scroll to position [3063, 0]
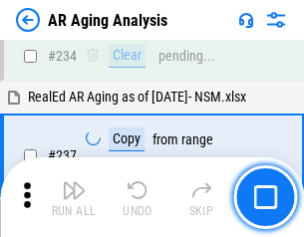
scroll to position [3063, 0]
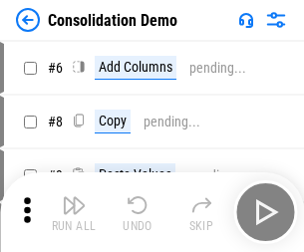
click at [74, 212] on img "button" at bounding box center [74, 205] width 24 height 24
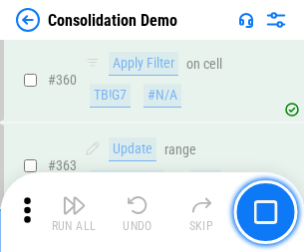
scroll to position [6672, 0]
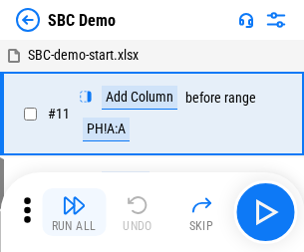
click at [74, 212] on img "button" at bounding box center [74, 205] width 24 height 24
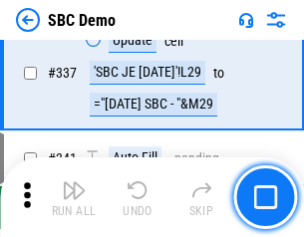
scroll to position [5236, 0]
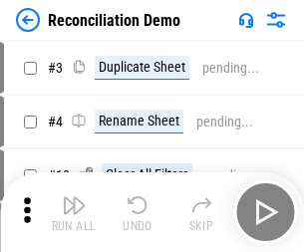
click at [74, 212] on img "button" at bounding box center [74, 205] width 24 height 24
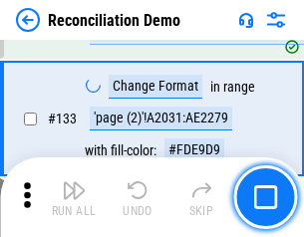
scroll to position [2364, 0]
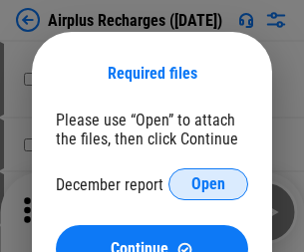
click at [208, 184] on span "Open" at bounding box center [208, 184] width 34 height 16
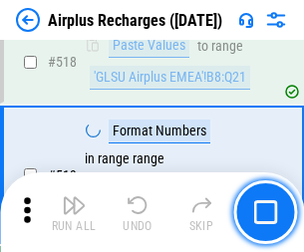
scroll to position [8566, 0]
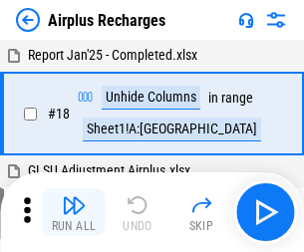
click at [74, 212] on img "button" at bounding box center [74, 205] width 24 height 24
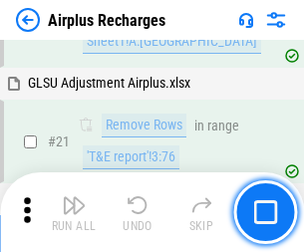
scroll to position [203, 0]
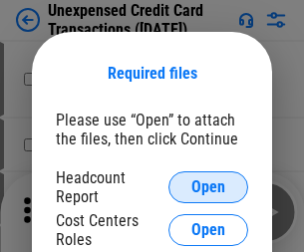
click at [208, 187] on span "Open" at bounding box center [208, 187] width 34 height 16
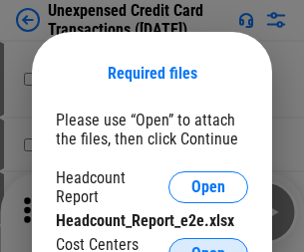
click at [208, 246] on span "Open" at bounding box center [208, 254] width 34 height 16
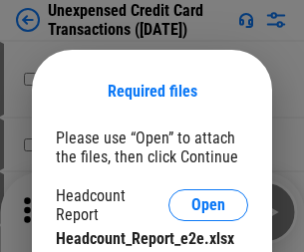
scroll to position [18, 0]
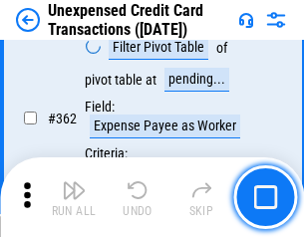
scroll to position [5119, 0]
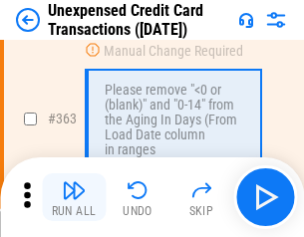
click at [74, 197] on img "button" at bounding box center [74, 190] width 24 height 24
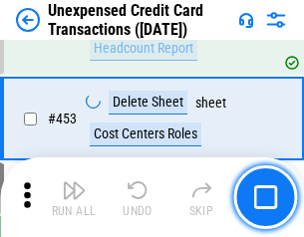
scroll to position [6789, 0]
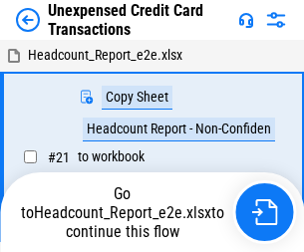
scroll to position [31, 0]
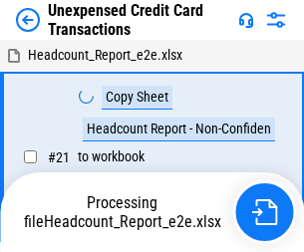
scroll to position [31, 0]
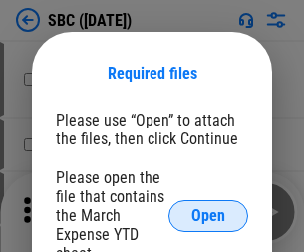
click at [208, 215] on span "Open" at bounding box center [208, 216] width 34 height 16
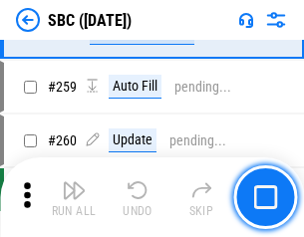
scroll to position [3890, 0]
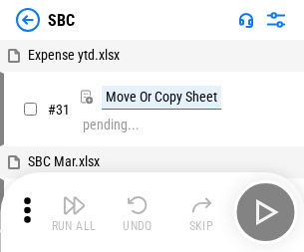
scroll to position [20, 0]
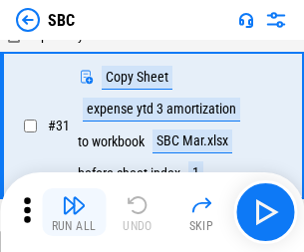
click at [74, 212] on img "button" at bounding box center [74, 205] width 24 height 24
